Goal: Find specific page/section: Find specific page/section

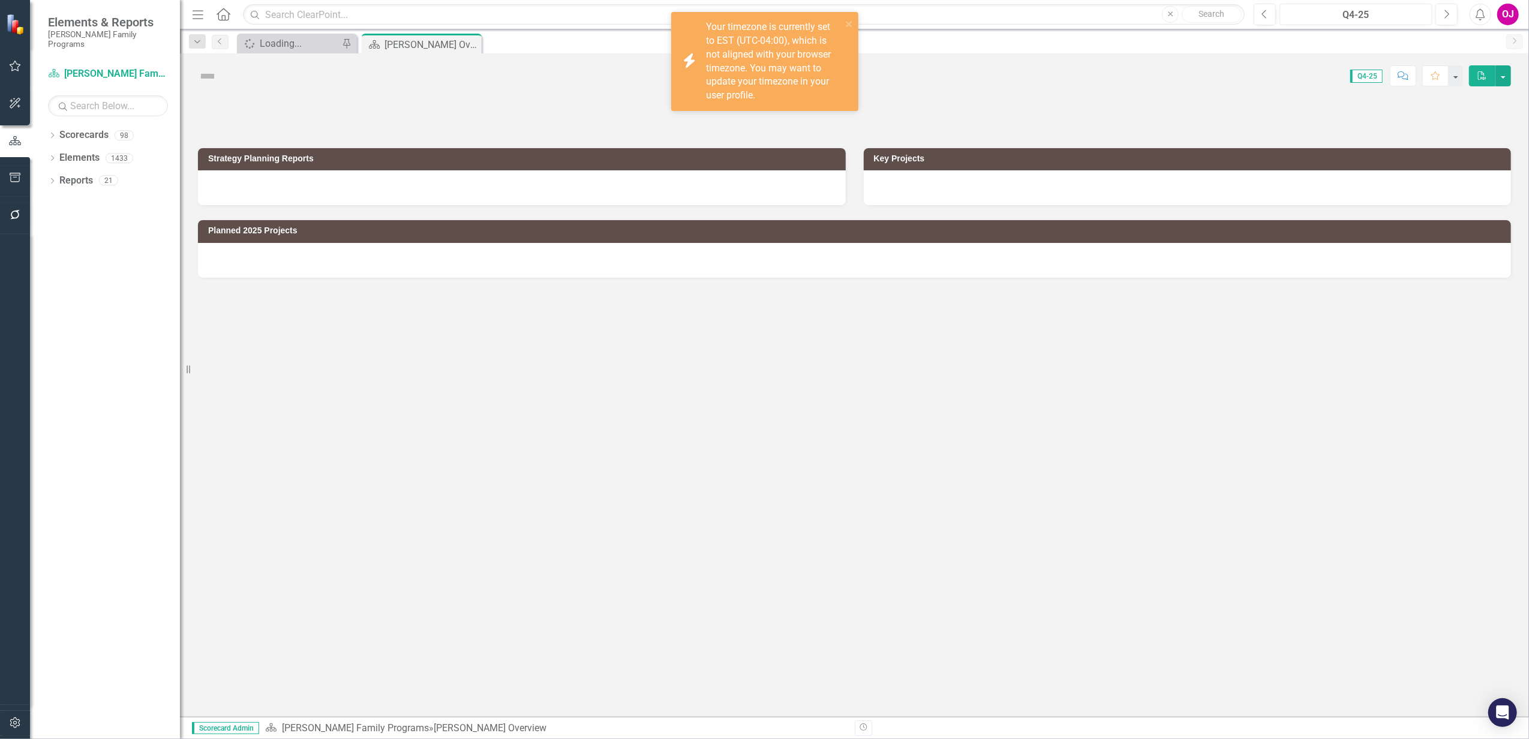
click at [1350, 18] on div "Q4-25" at bounding box center [1356, 15] width 145 height 14
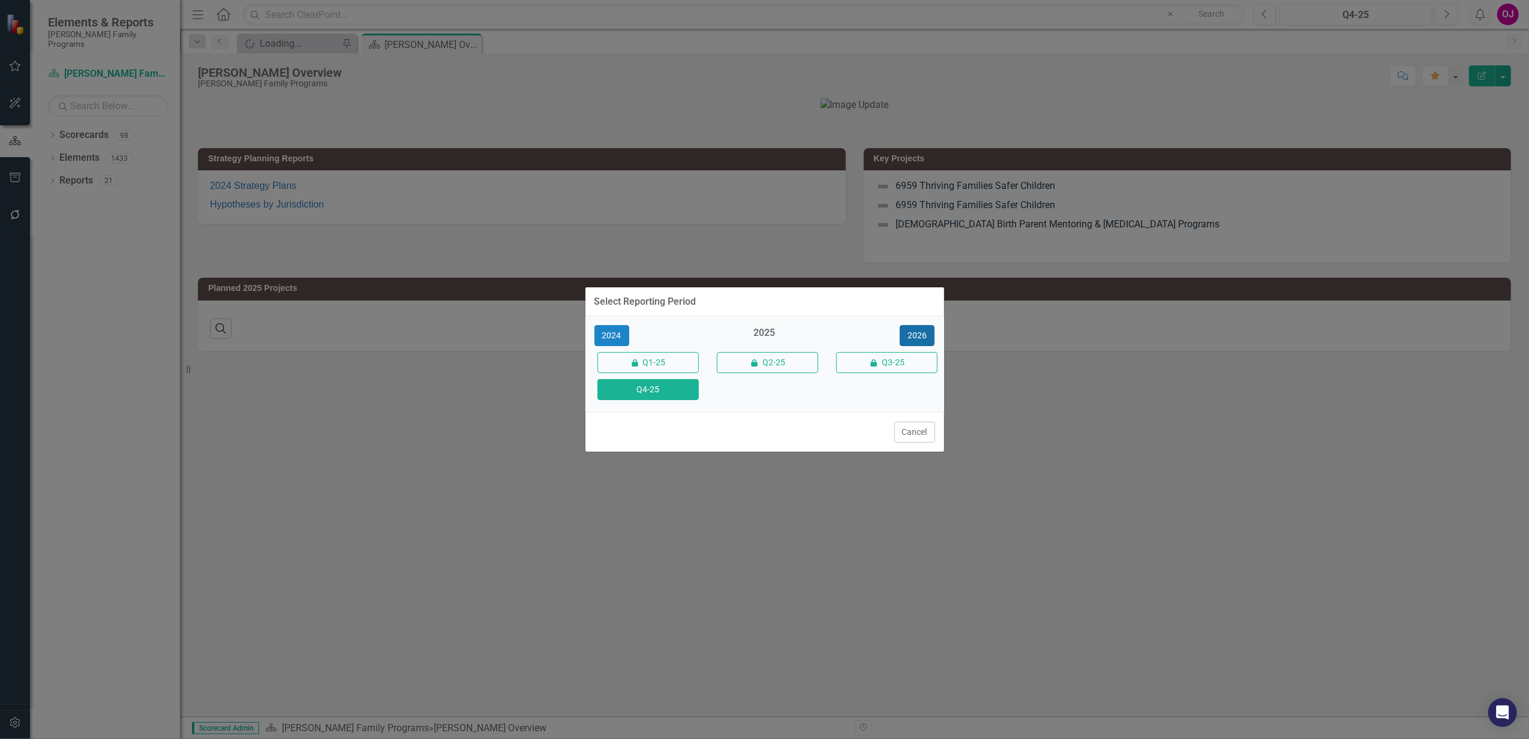
click at [913, 340] on button "2026" at bounding box center [917, 335] width 35 height 21
click at [684, 404] on div "2025 2026 icon.lock Q1-26 icon.lock Q2-26 icon.lock Q3-26 Q4-26" at bounding box center [765, 364] width 359 height 96
drag, startPoint x: 684, startPoint y: 404, endPoint x: 680, endPoint y: 398, distance: 6.8
click at [680, 398] on button "Q4-26" at bounding box center [648, 389] width 101 height 21
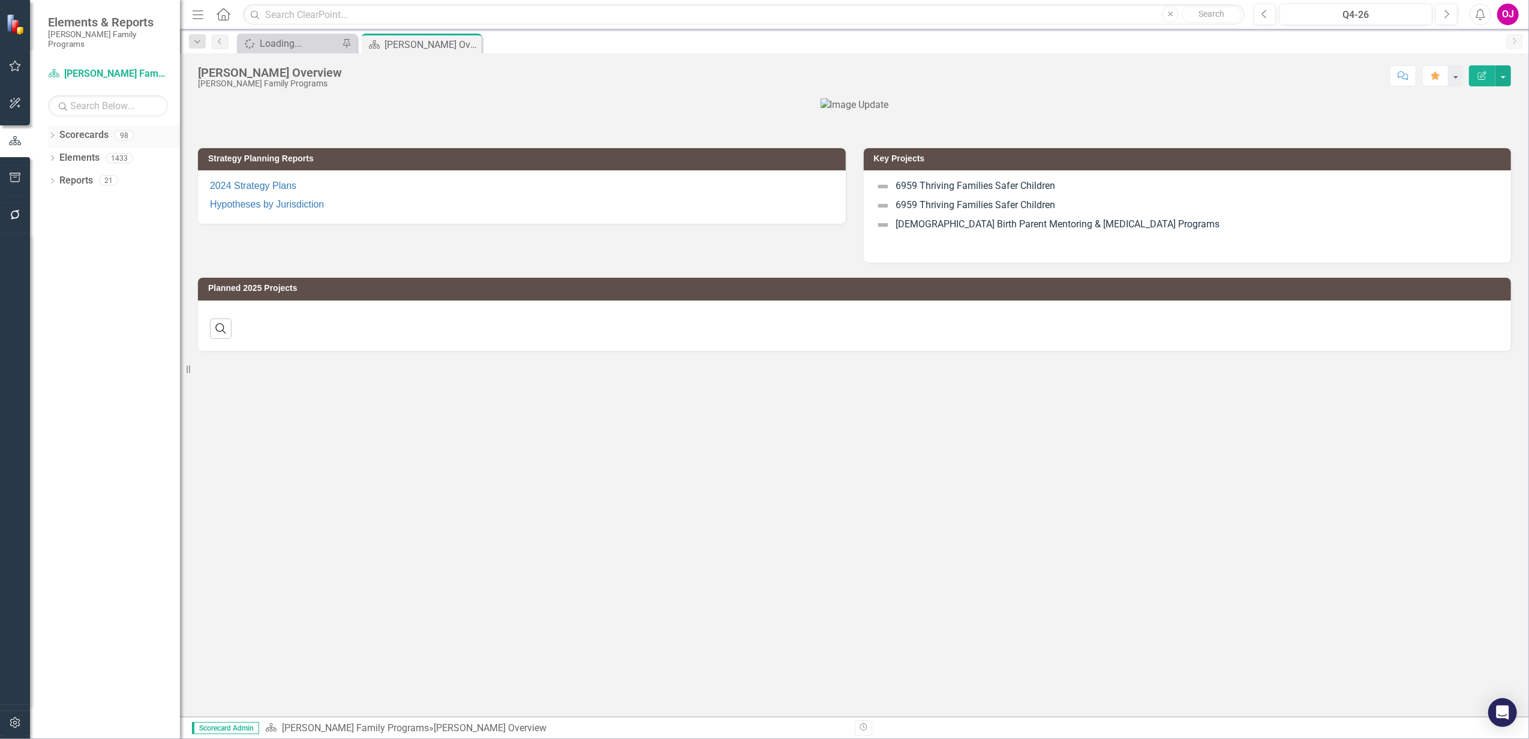
click at [49, 133] on icon "Dropdown" at bounding box center [52, 136] width 8 height 7
click at [61, 154] on icon "Dropdown" at bounding box center [58, 157] width 9 height 7
click at [70, 199] on icon "Dropdown" at bounding box center [70, 202] width 9 height 7
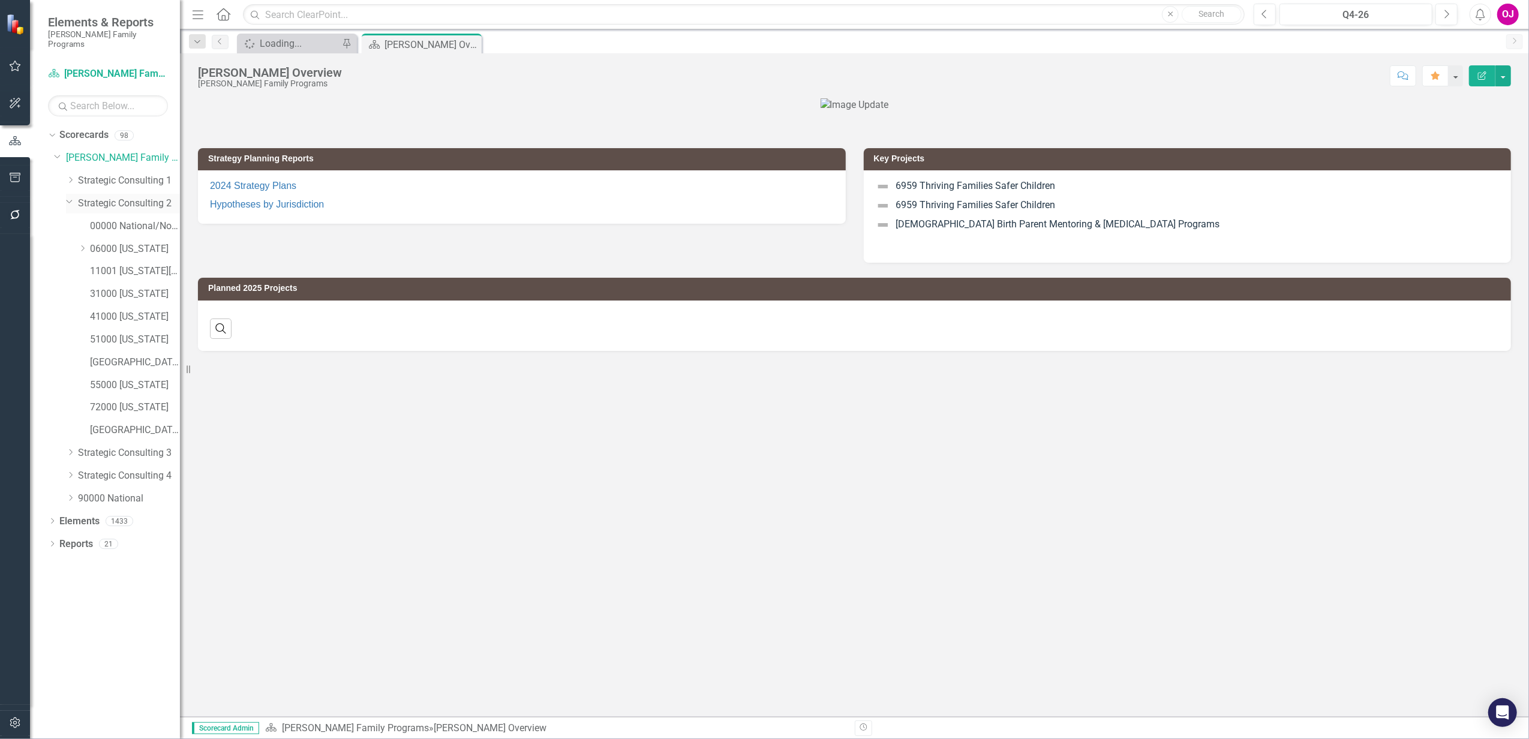
click at [67, 197] on icon "Dropdown" at bounding box center [69, 201] width 7 height 9
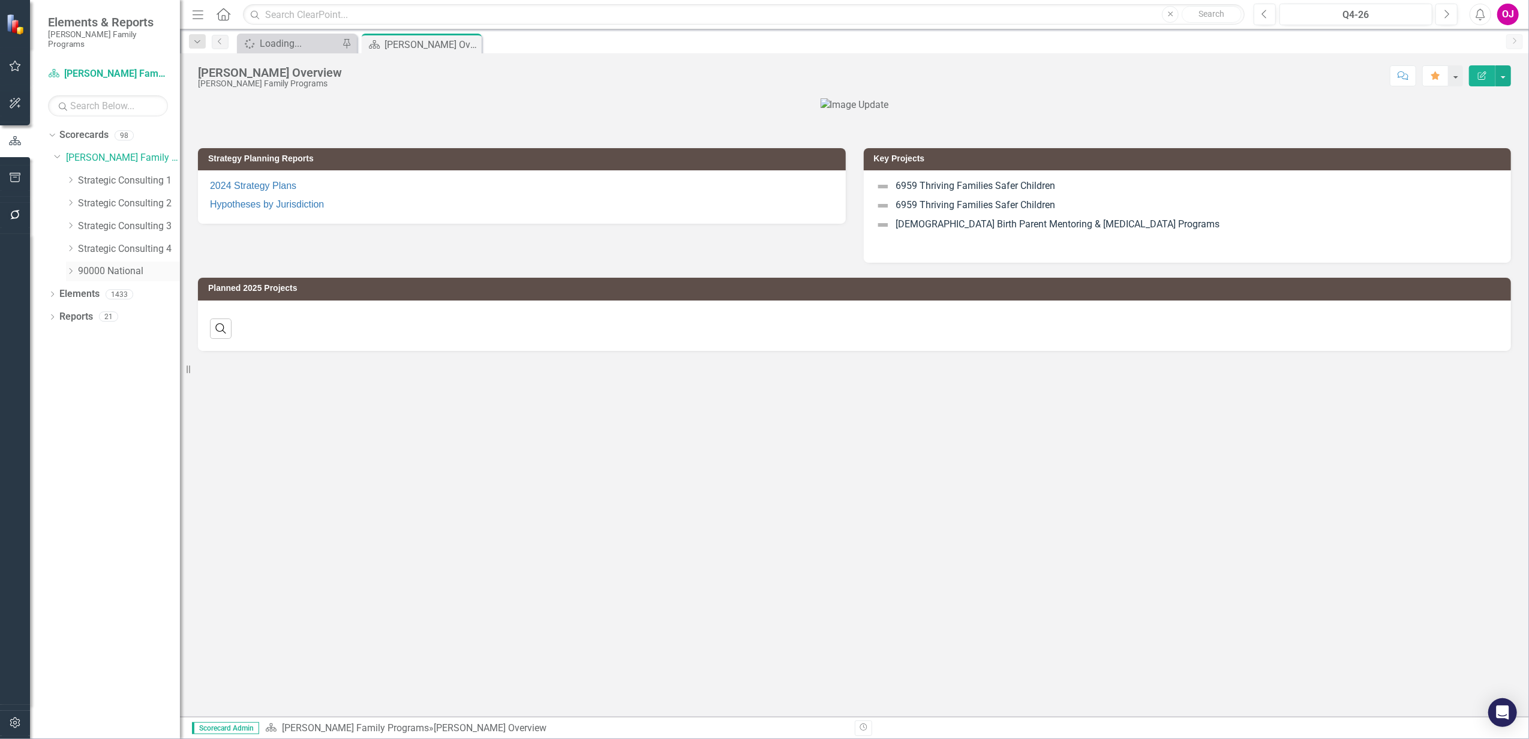
click at [73, 268] on icon "Dropdown" at bounding box center [70, 271] width 9 height 7
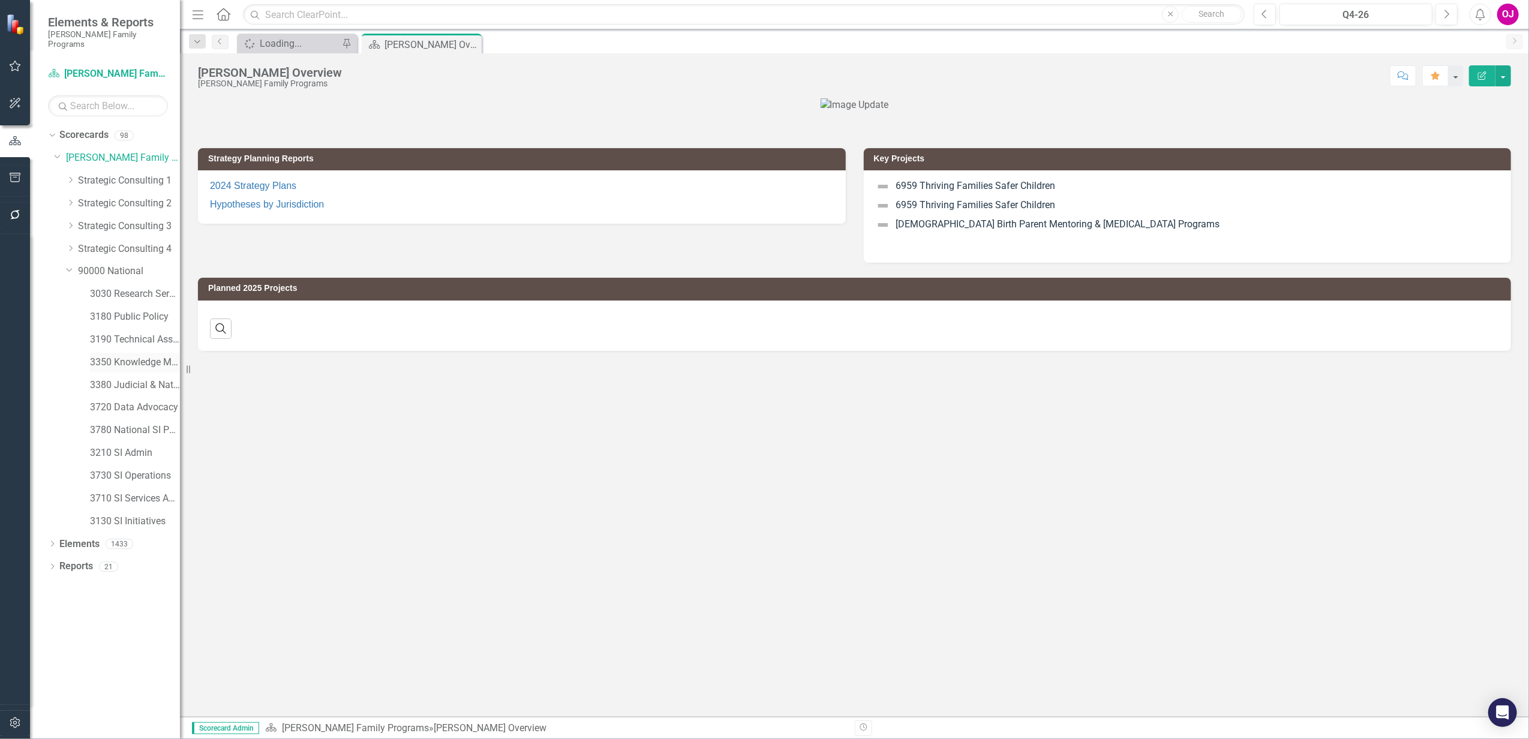
click at [139, 356] on link "3350 Knowledge Management" at bounding box center [135, 363] width 90 height 14
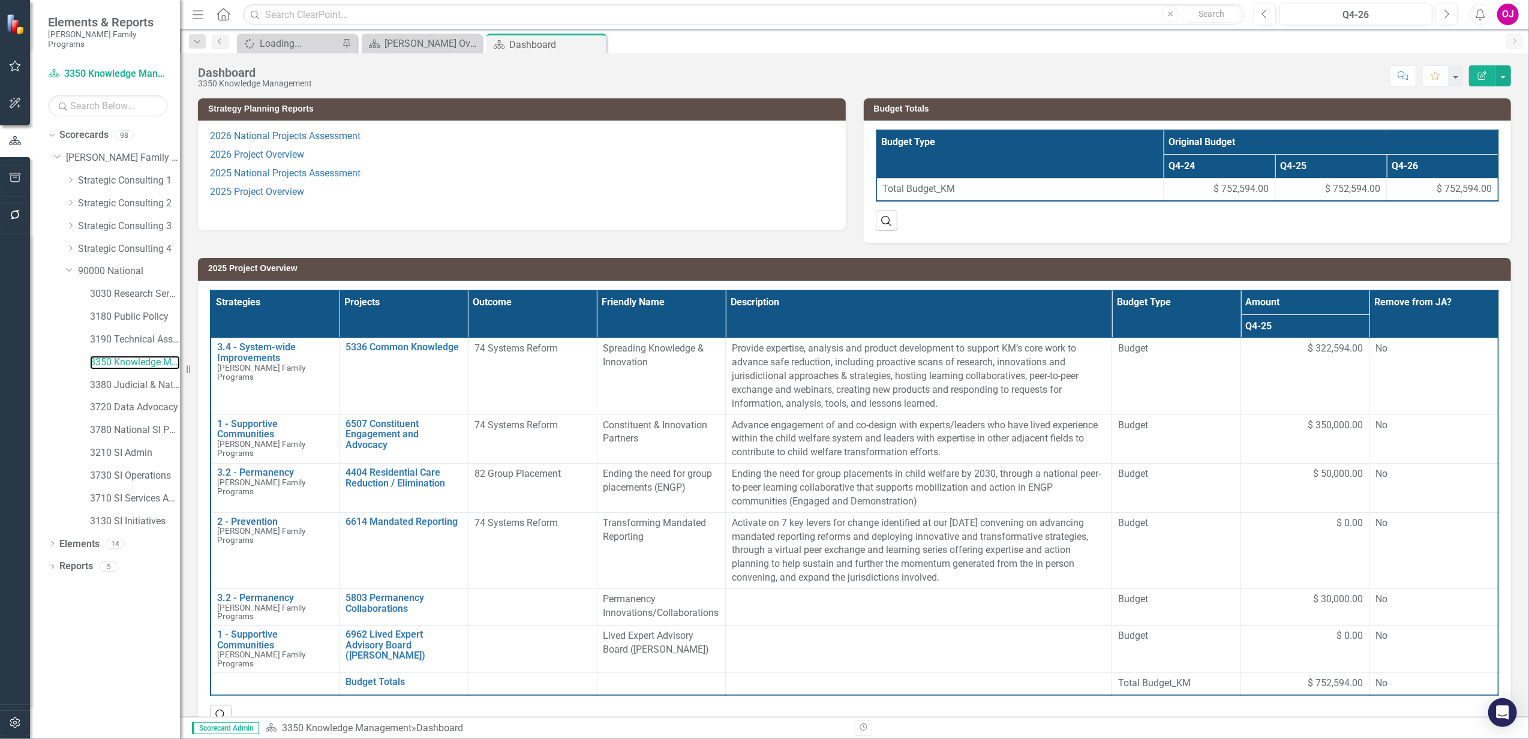
scroll to position [0, 4]
click at [1277, 701] on div "Search" at bounding box center [854, 710] width 1289 height 29
click at [56, 565] on icon "Dropdown" at bounding box center [52, 568] width 8 height 7
click at [54, 652] on icon "Dropdown" at bounding box center [57, 655] width 8 height 7
click at [130, 693] on div "2025 National Project Assessment" at bounding box center [122, 698] width 116 height 11
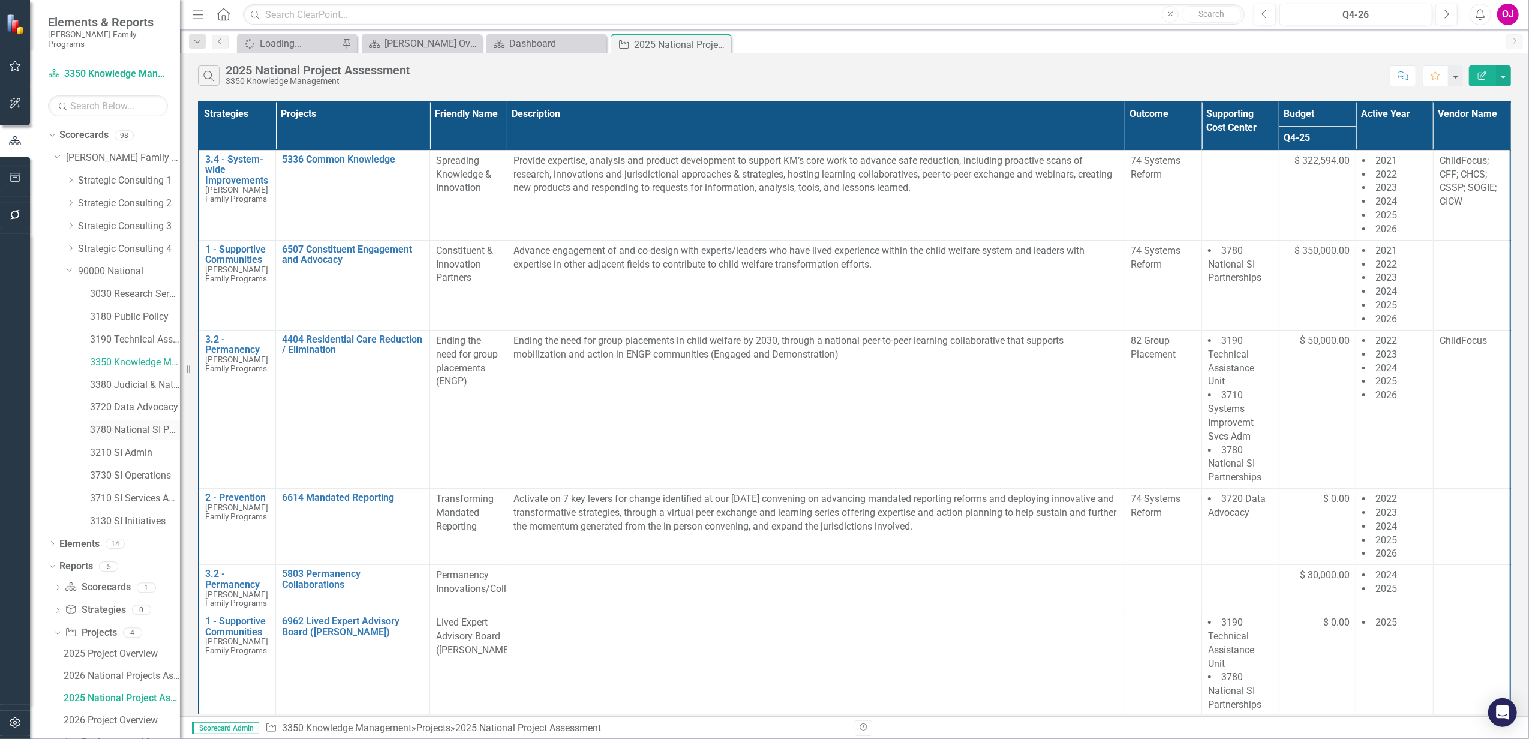
click at [113, 424] on link "3780 National SI Partnerships" at bounding box center [135, 431] width 90 height 14
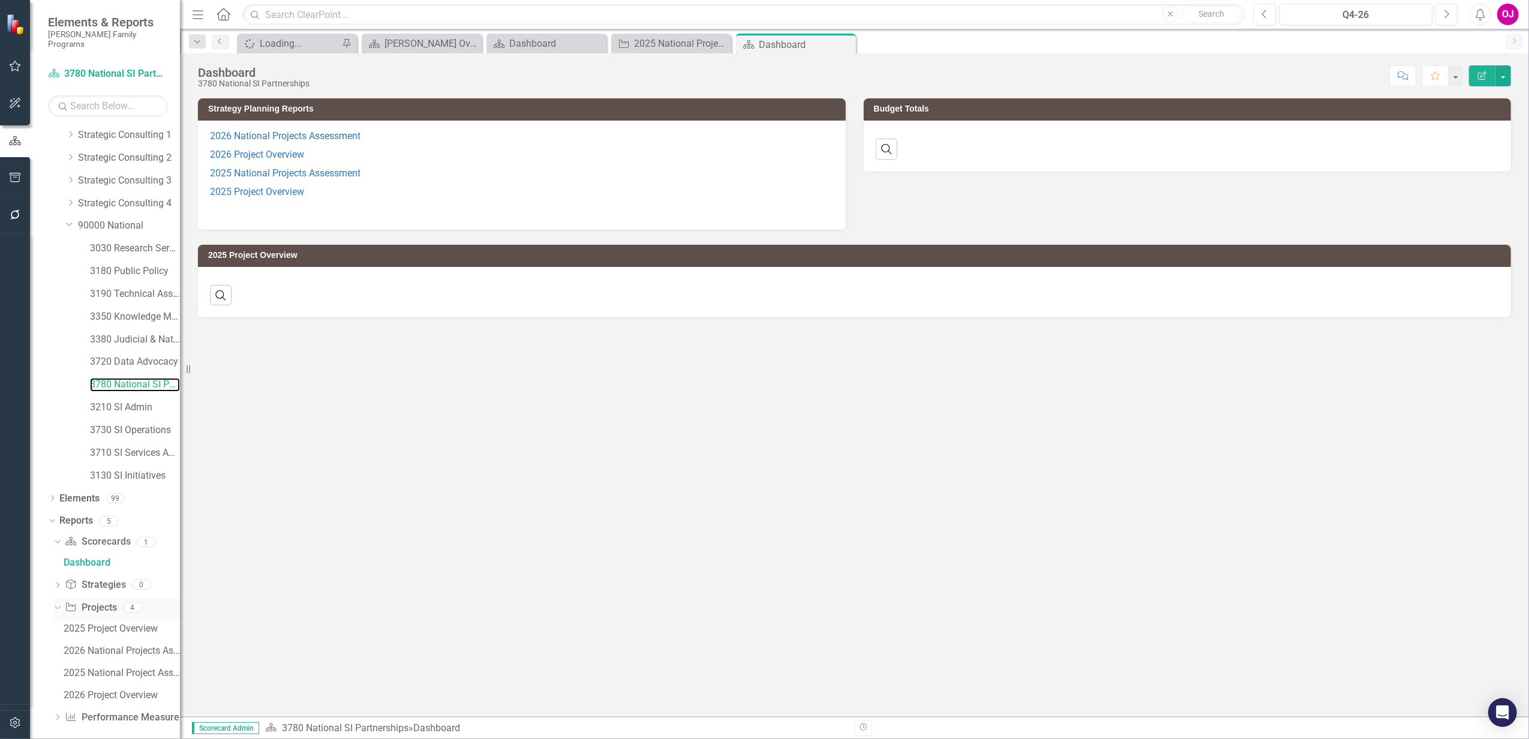
scroll to position [46, 0]
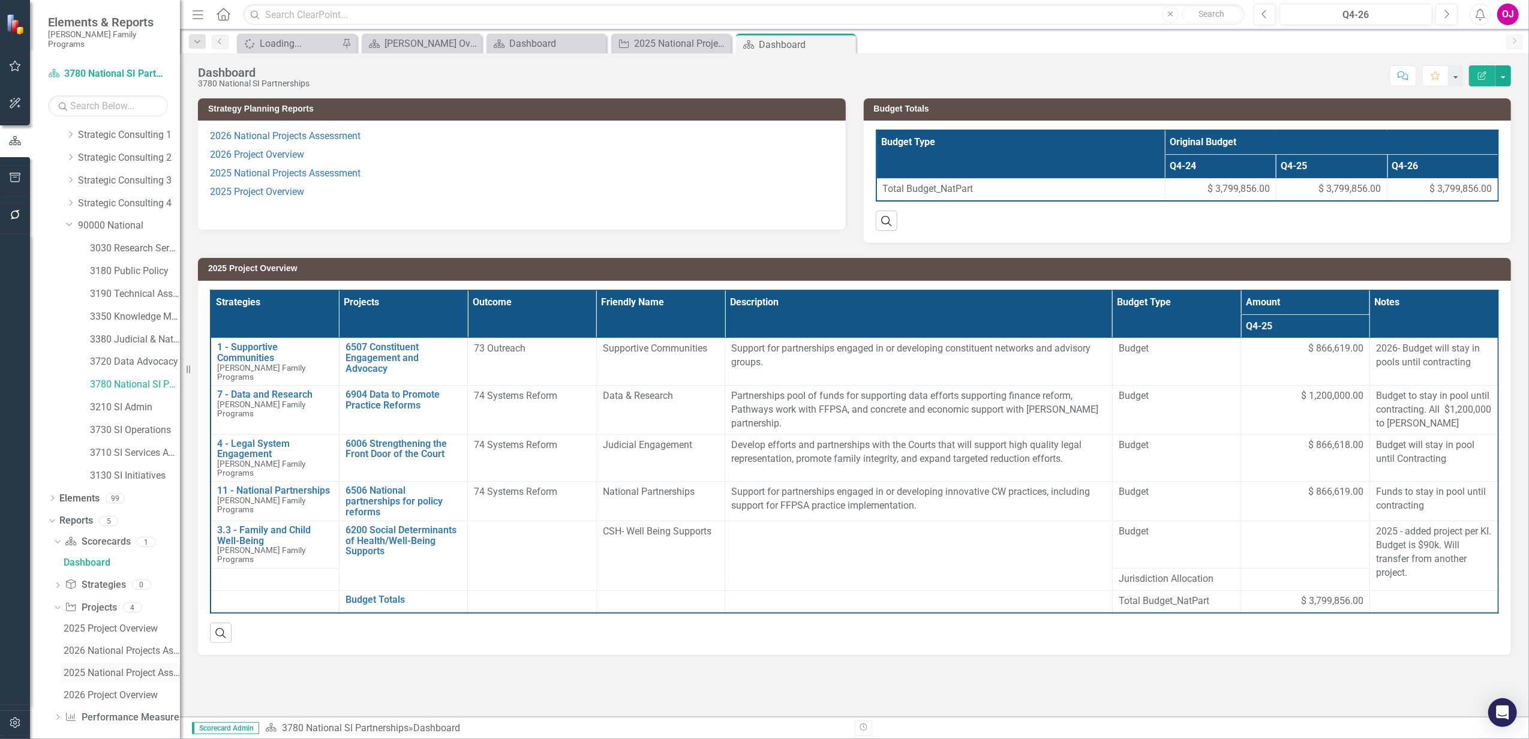
click at [118, 668] on div "2025 National Project Assessment" at bounding box center [122, 673] width 116 height 11
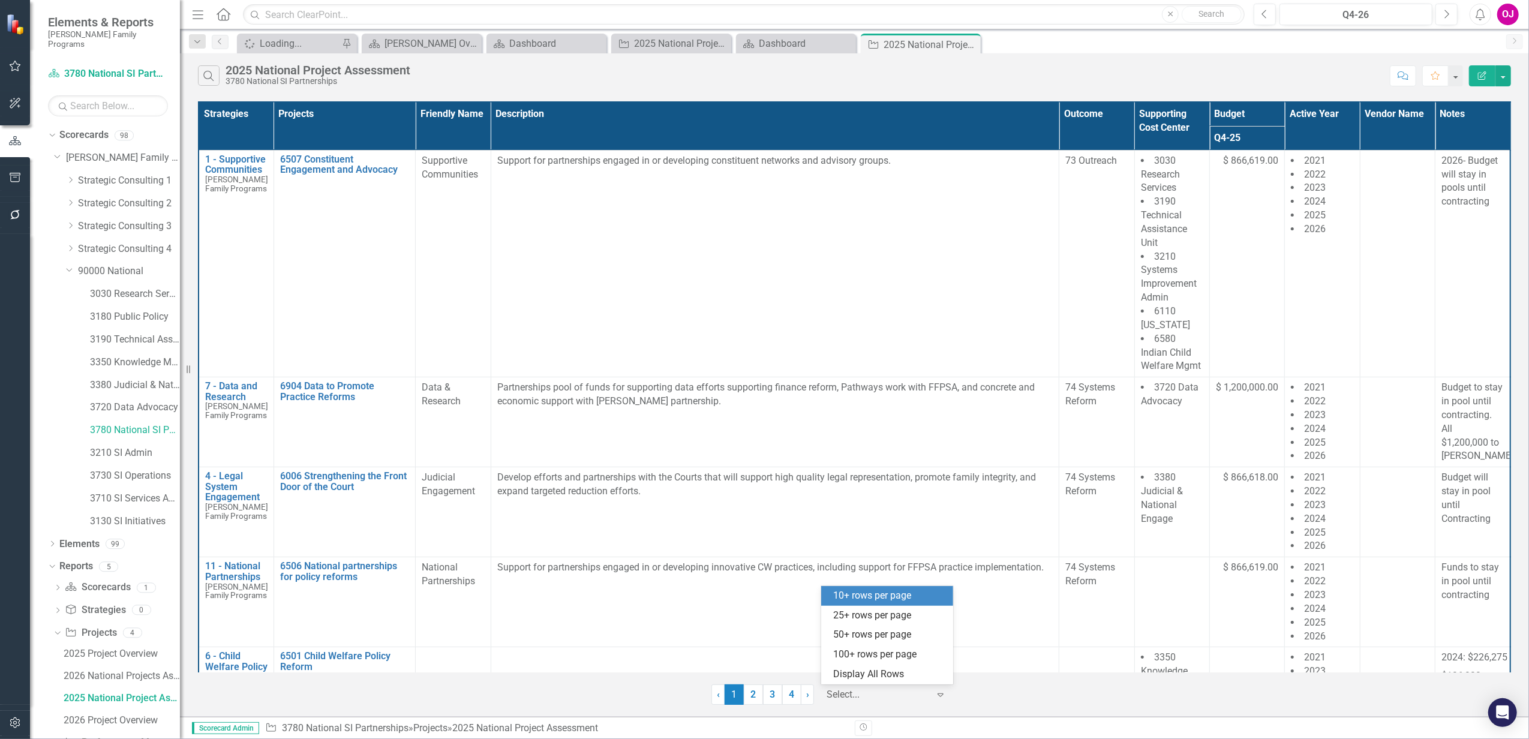
click at [944, 699] on icon "Expand" at bounding box center [941, 695] width 12 height 10
click at [891, 674] on div "Display All Rows" at bounding box center [889, 675] width 113 height 14
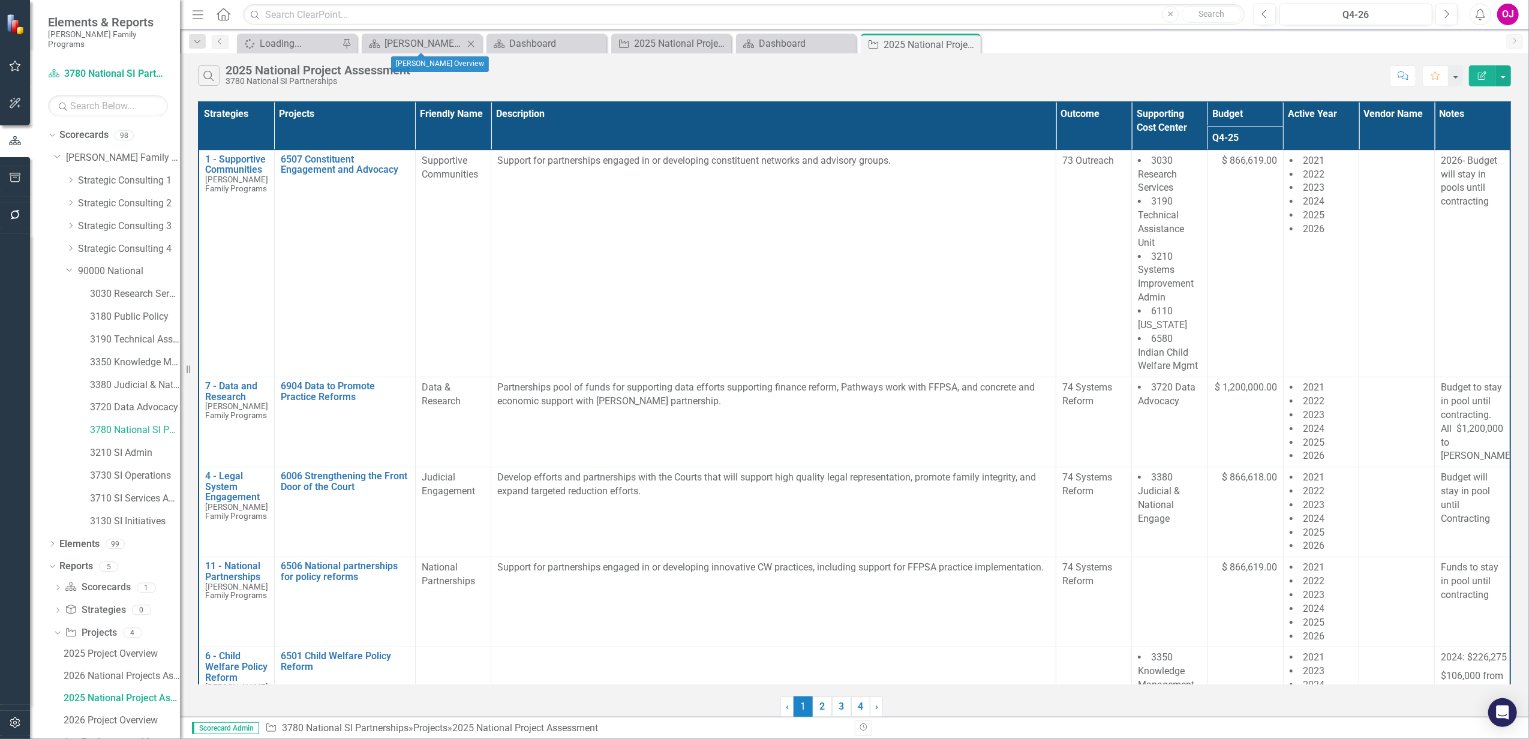
click at [469, 44] on icon "Close" at bounding box center [471, 44] width 12 height 10
click at [471, 44] on icon "Close" at bounding box center [471, 44] width 12 height 10
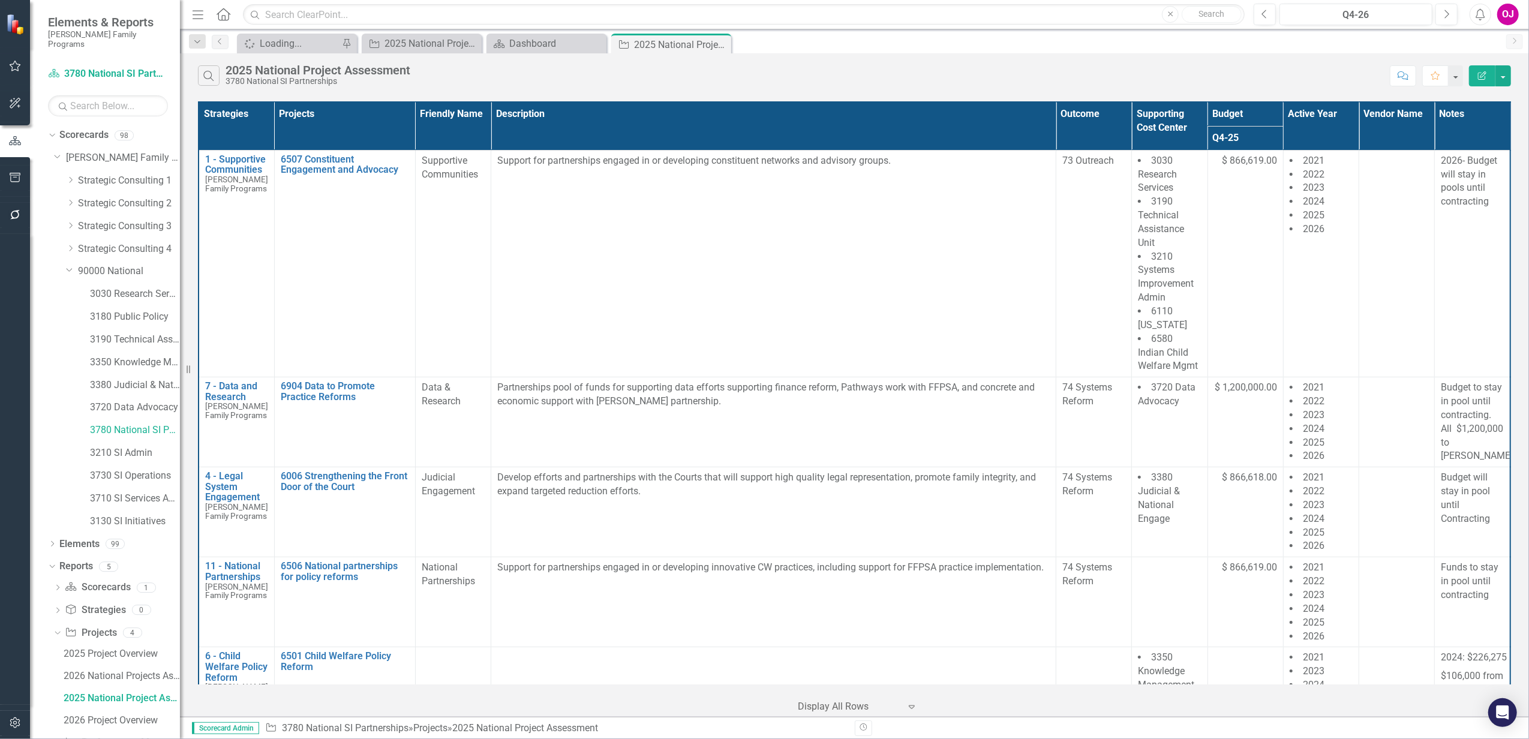
click at [0, 0] on icon "Close" at bounding box center [0, 0] width 0 height 0
click at [411, 44] on div "2025 National Project Assessment" at bounding box center [417, 44] width 64 height 15
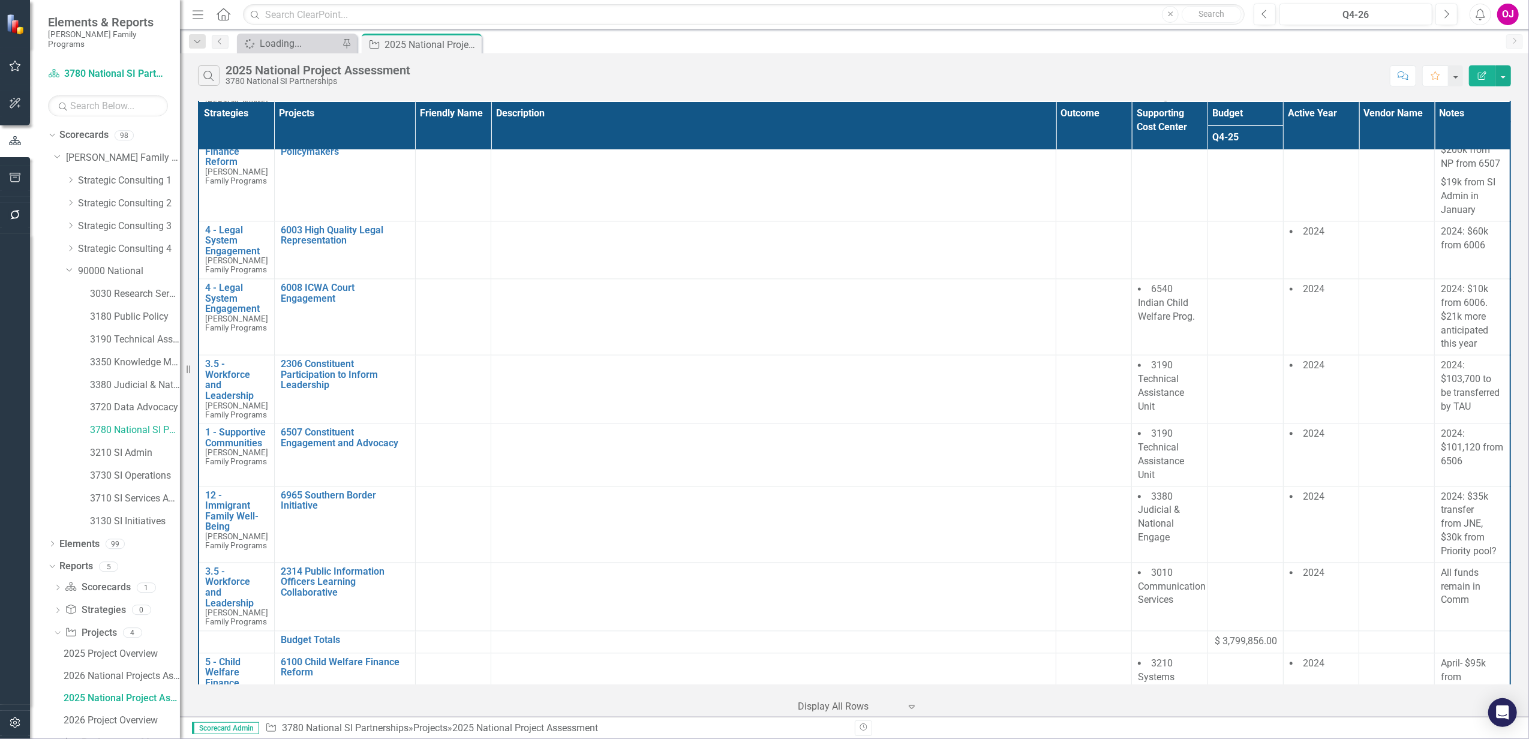
scroll to position [2564, 0]
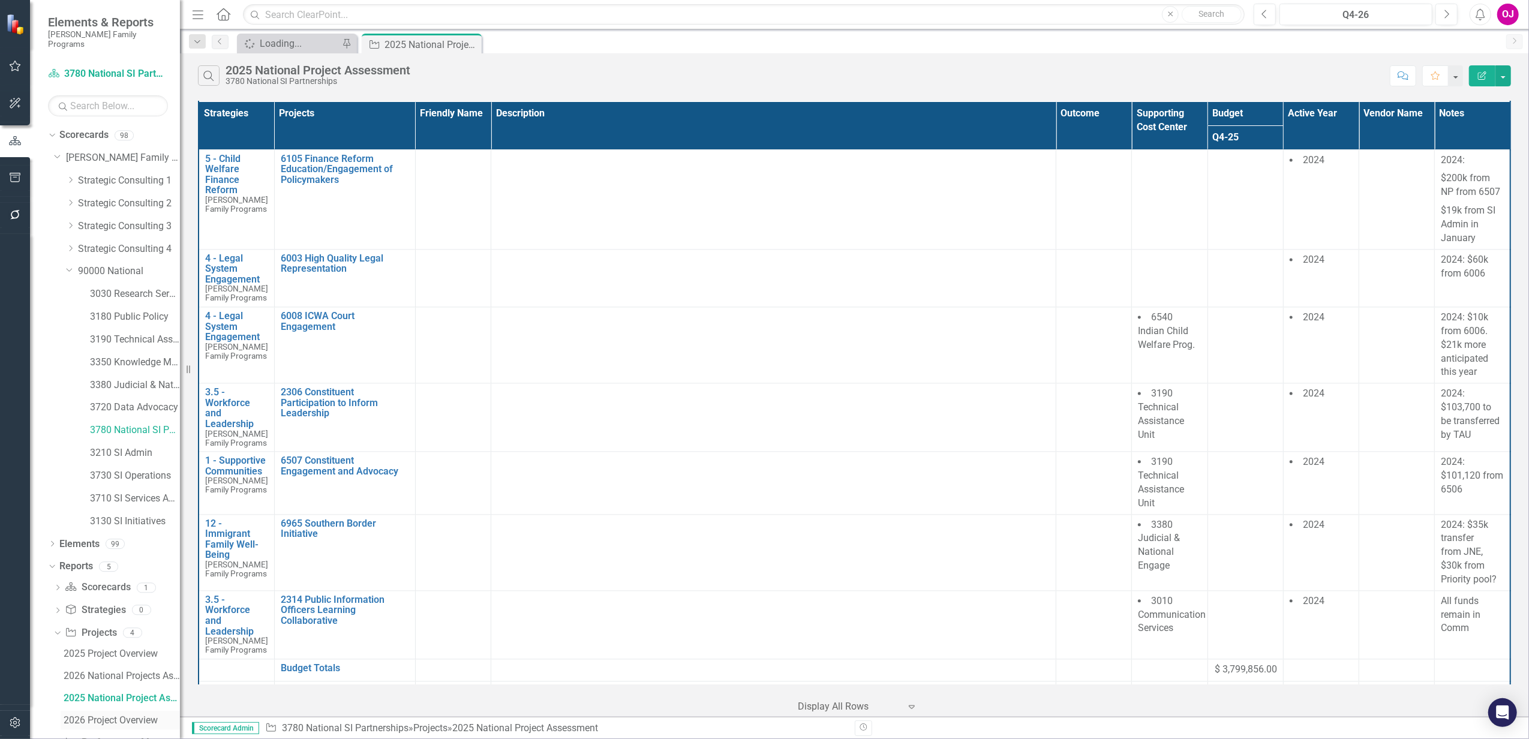
click at [104, 715] on div "2026 Project Overview" at bounding box center [122, 720] width 116 height 11
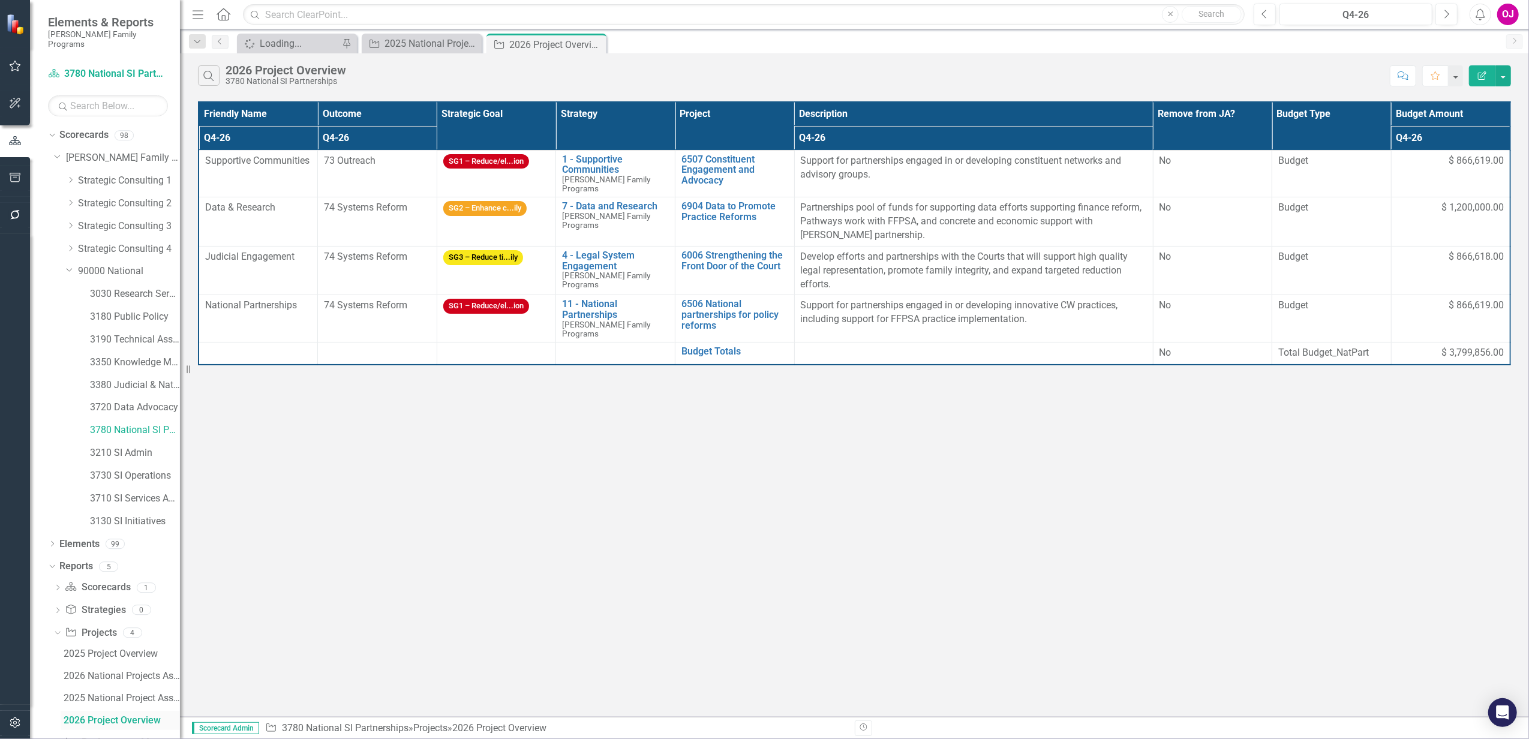
scroll to position [25, 0]
click at [116, 668] on div "2025 National Project Assessment" at bounding box center [122, 673] width 116 height 11
